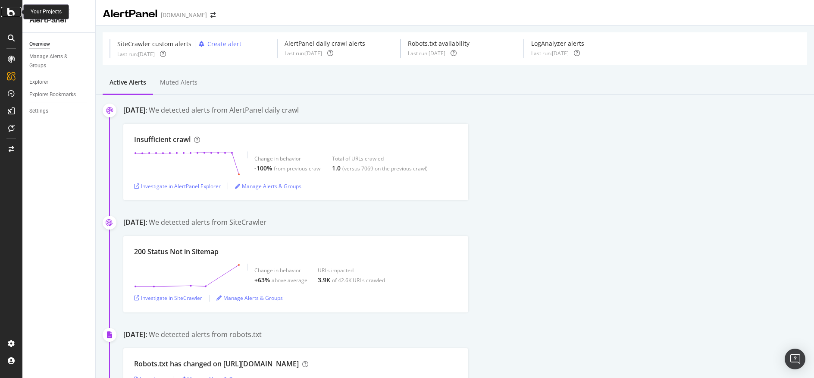
click at [13, 13] on icon at bounding box center [11, 12] width 8 height 10
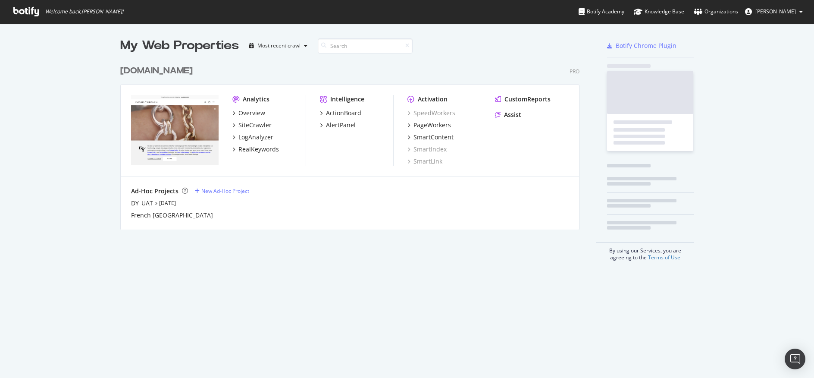
scroll to position [371, 801]
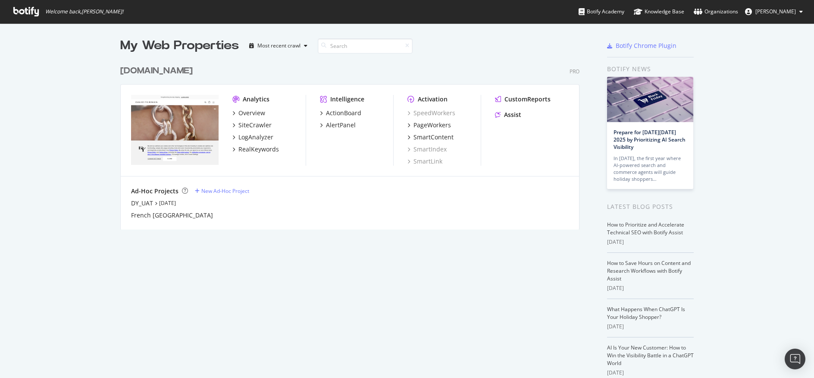
click at [186, 71] on div "[DOMAIN_NAME]" at bounding box center [156, 71] width 72 height 13
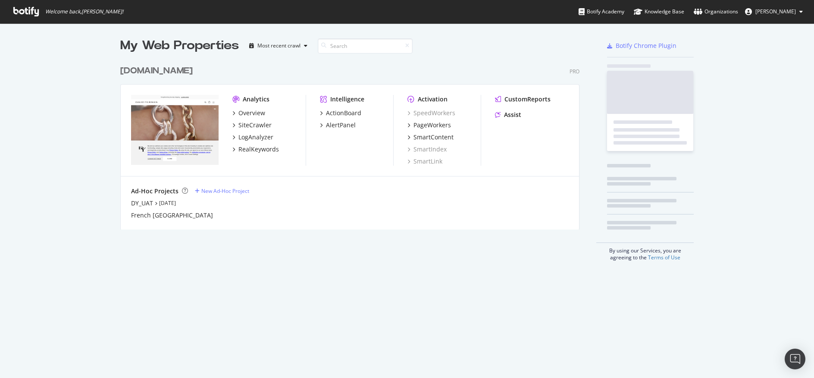
scroll to position [371, 801]
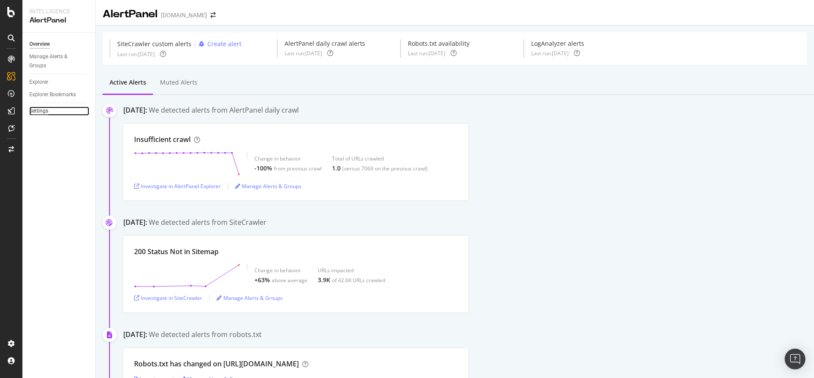
click at [42, 109] on div "Settings" at bounding box center [38, 111] width 19 height 9
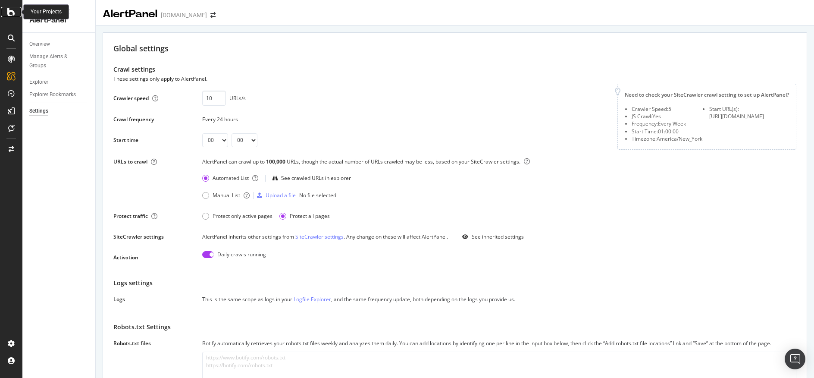
click at [6, 8] on div at bounding box center [11, 12] width 21 height 10
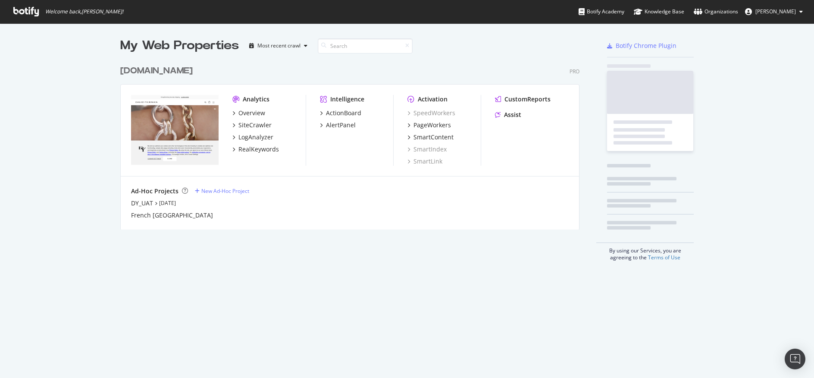
scroll to position [371, 801]
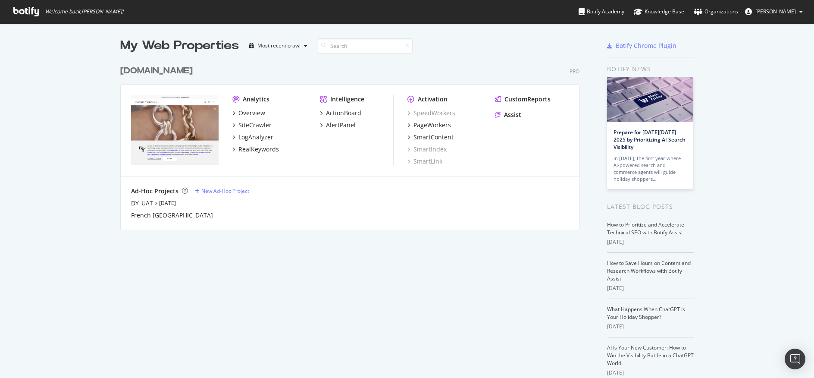
click at [188, 71] on div "[DOMAIN_NAME]" at bounding box center [156, 71] width 72 height 13
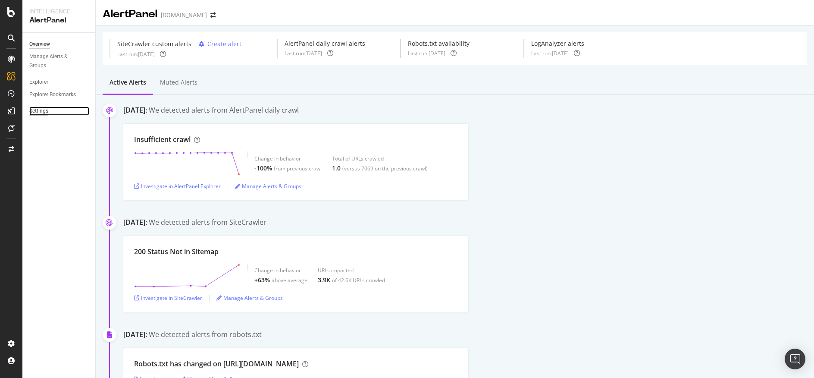
click at [34, 114] on div "Settings" at bounding box center [38, 111] width 19 height 9
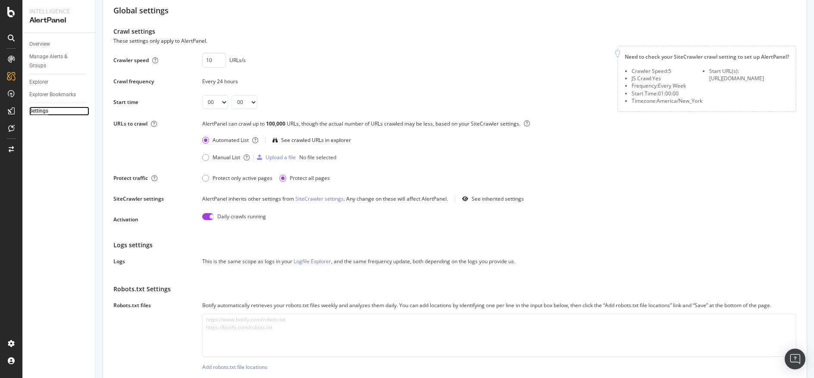
scroll to position [33, 0]
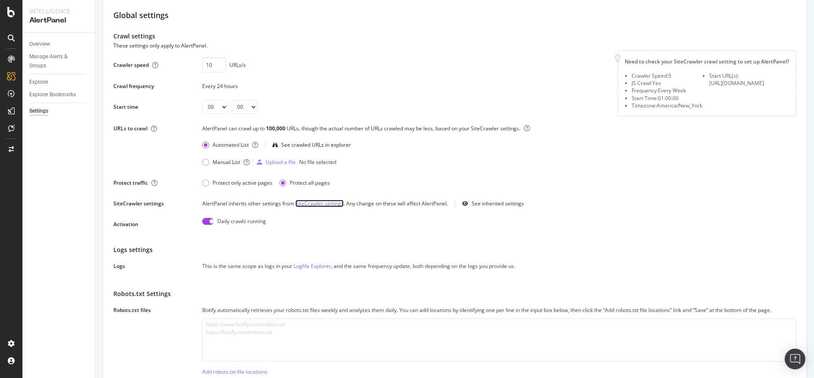
click at [318, 204] on link "SiteCrawler settings" at bounding box center [319, 203] width 48 height 7
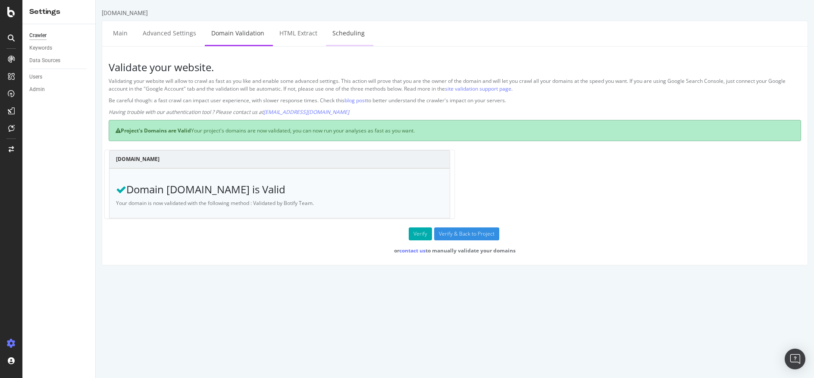
click at [337, 28] on link "Scheduling" at bounding box center [348, 33] width 45 height 24
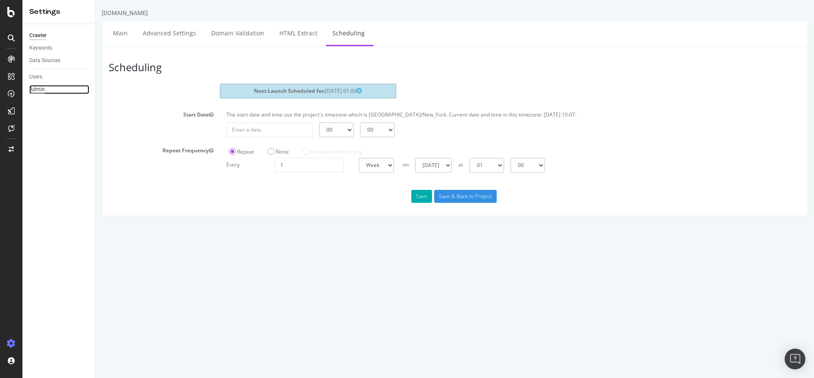
click at [40, 88] on div "Admin" at bounding box center [37, 89] width 16 height 9
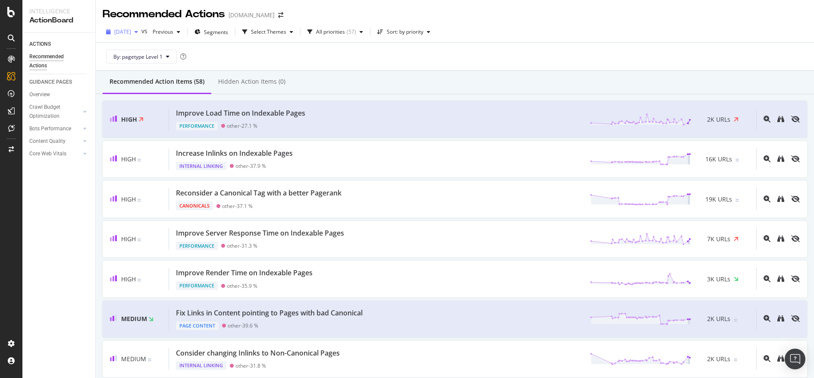
click at [141, 33] on div "button" at bounding box center [136, 31] width 10 height 5
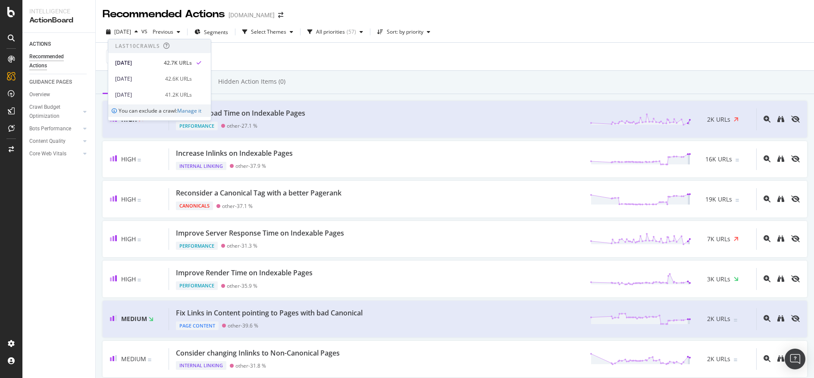
click at [549, 22] on div "2025 Sep. 21st vs Previous Segments Select Themes All priorities ( 57 ) Sort: b…" at bounding box center [455, 46] width 718 height 49
